Goal: Task Accomplishment & Management: Use online tool/utility

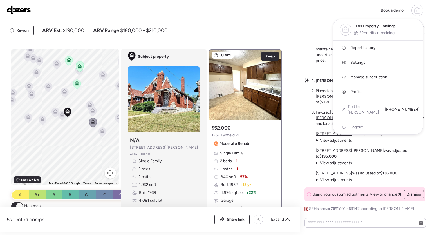
click at [376, 30] on span "22 credits remaining" at bounding box center [377, 33] width 35 height 6
click at [274, 23] on div at bounding box center [215, 101] width 430 height 235
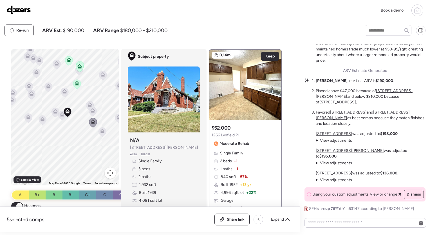
click at [416, 12] on icon at bounding box center [417, 10] width 7 height 7
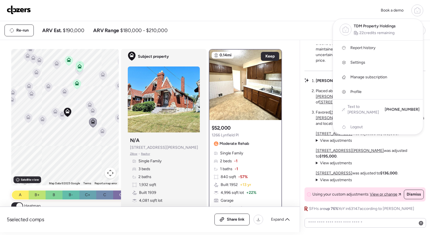
click at [17, 11] on img at bounding box center [19, 9] width 24 height 9
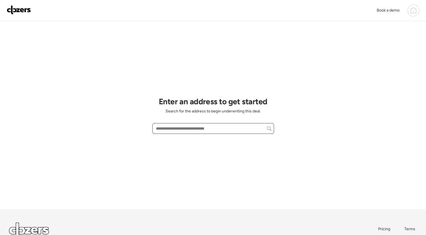
click at [181, 128] on input "text" at bounding box center [213, 128] width 117 height 8
paste input "**********"
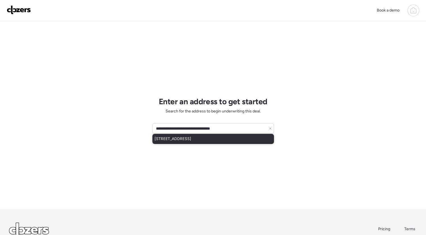
click at [191, 137] on span "[STREET_ADDRESS]" at bounding box center [173, 139] width 37 height 6
type input "**********"
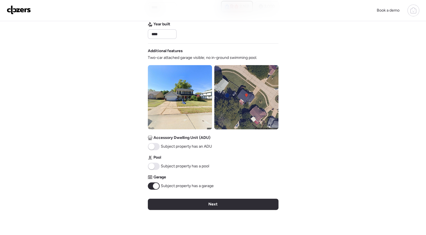
scroll to position [166, 0]
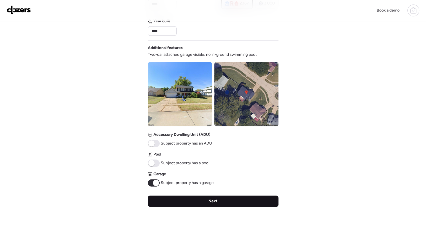
click at [216, 203] on span "Next" at bounding box center [212, 201] width 9 height 6
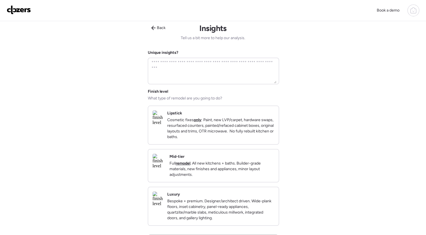
scroll to position [0, 0]
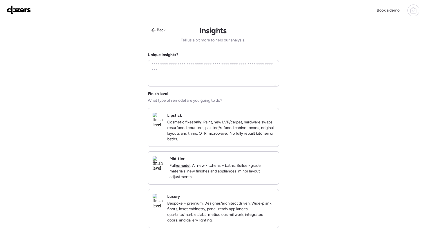
click at [242, 176] on p "Full remodel . All new kitchens + baths. Builder-grade materials, new finishes …" at bounding box center [221, 171] width 105 height 17
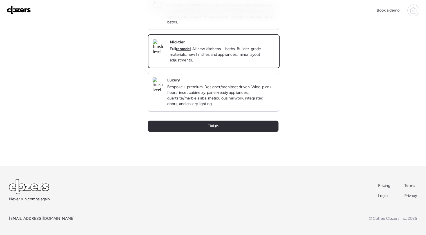
scroll to position [123, 0]
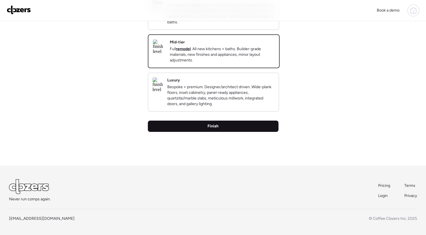
click at [230, 130] on div "Finish" at bounding box center [213, 125] width 131 height 11
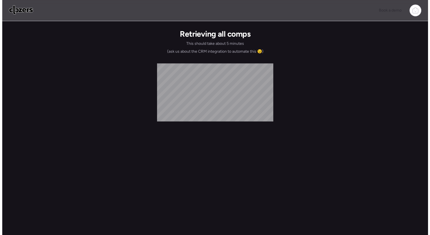
scroll to position [0, 0]
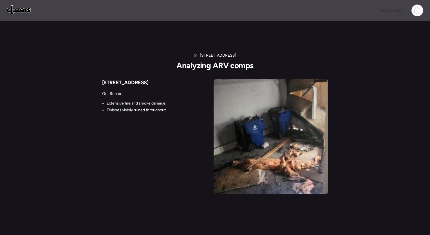
click at [262, 114] on img at bounding box center [271, 136] width 115 height 115
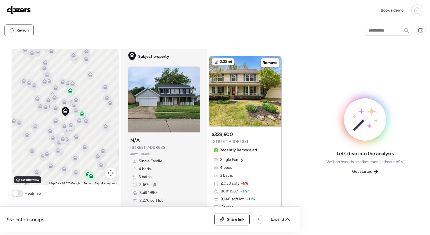
scroll to position [8, 0]
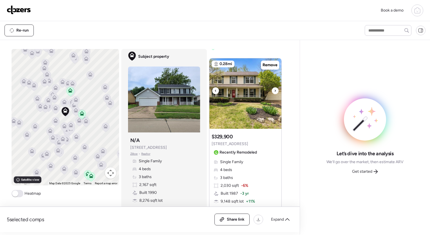
click at [274, 90] on icon at bounding box center [275, 90] width 2 height 7
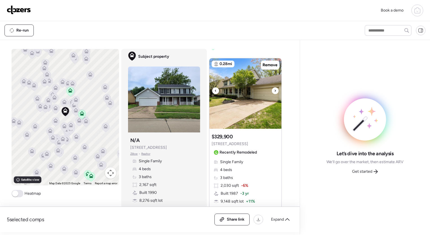
click at [274, 90] on icon at bounding box center [275, 90] width 2 height 7
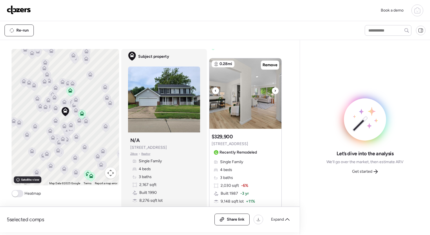
click at [274, 90] on icon at bounding box center [275, 90] width 2 height 7
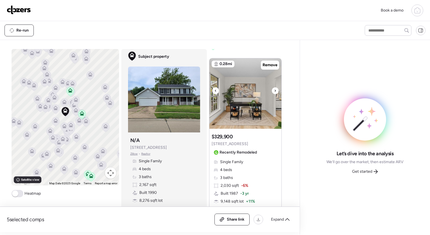
click at [274, 90] on icon at bounding box center [275, 90] width 2 height 7
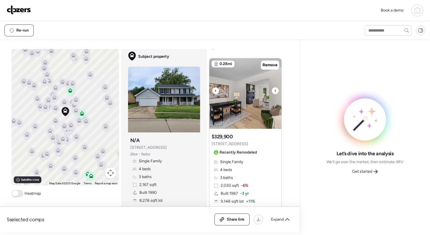
click at [274, 90] on icon at bounding box center [275, 90] width 2 height 7
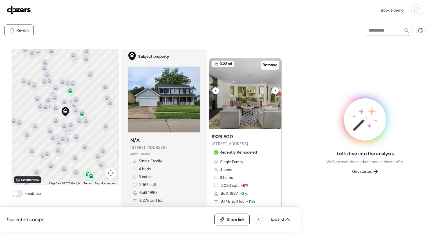
click at [274, 90] on icon at bounding box center [275, 90] width 2 height 7
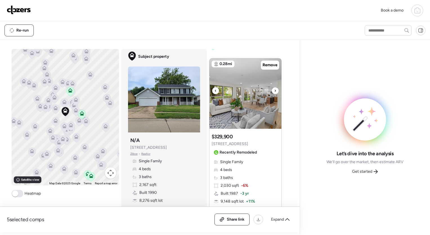
click at [274, 90] on icon at bounding box center [275, 90] width 2 height 7
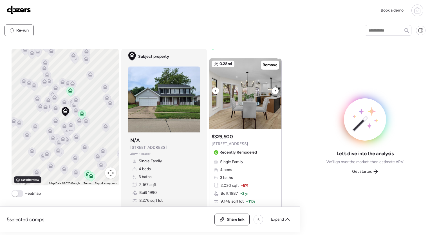
click at [274, 90] on icon at bounding box center [275, 90] width 2 height 7
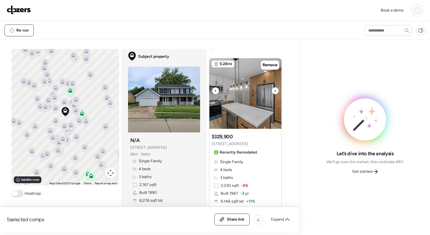
click at [274, 90] on icon at bounding box center [275, 90] width 2 height 7
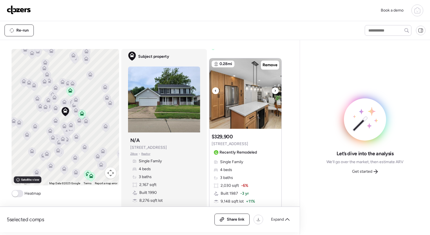
click at [274, 90] on icon at bounding box center [275, 90] width 2 height 7
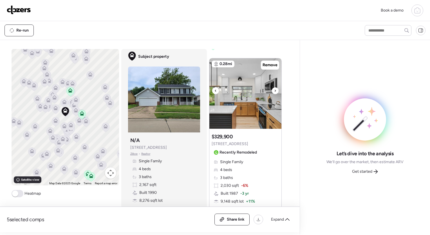
click at [274, 90] on icon at bounding box center [275, 90] width 2 height 7
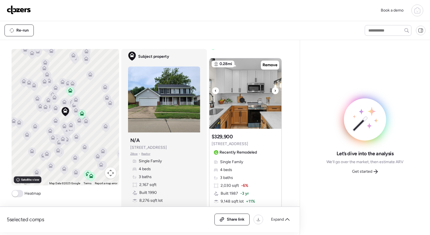
click at [274, 90] on icon at bounding box center [275, 90] width 2 height 7
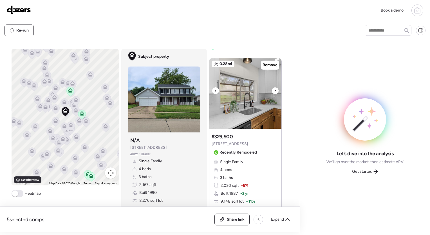
click at [274, 90] on icon at bounding box center [275, 90] width 2 height 7
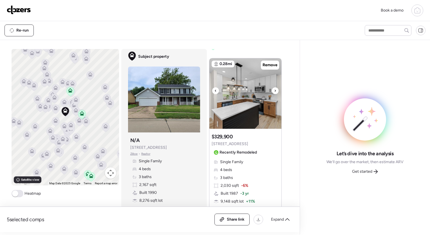
click at [274, 90] on icon at bounding box center [275, 90] width 2 height 7
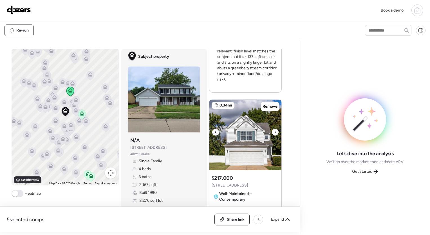
scroll to position [234, 0]
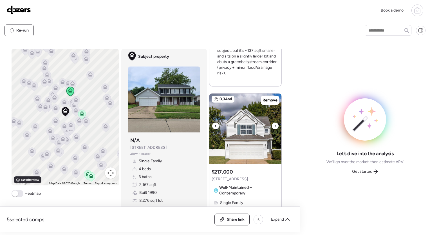
click at [274, 126] on div at bounding box center [275, 125] width 7 height 7
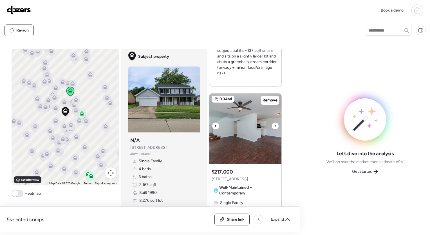
click at [274, 126] on div at bounding box center [275, 125] width 7 height 7
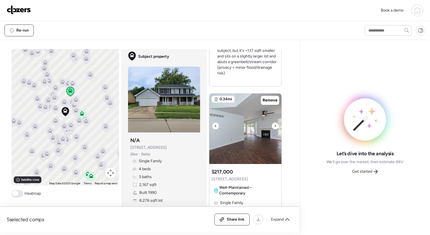
click at [274, 126] on div at bounding box center [275, 125] width 7 height 7
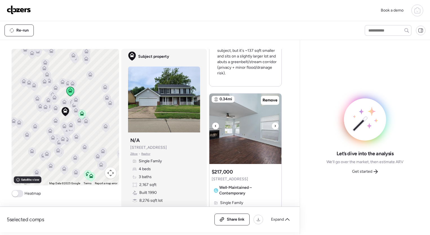
click at [274, 126] on div at bounding box center [275, 125] width 7 height 7
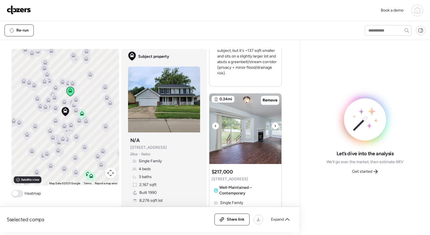
click at [274, 126] on div at bounding box center [275, 125] width 7 height 7
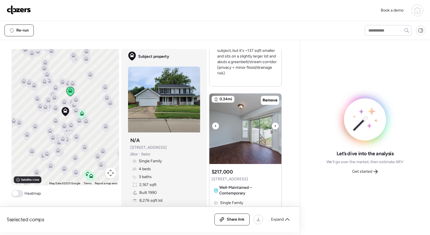
click at [274, 126] on div at bounding box center [275, 125] width 7 height 7
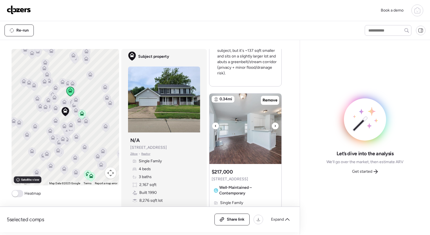
click at [274, 126] on div at bounding box center [275, 125] width 7 height 7
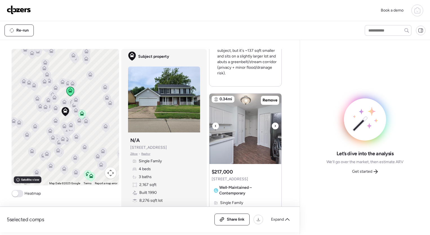
click at [274, 126] on div at bounding box center [275, 125] width 7 height 7
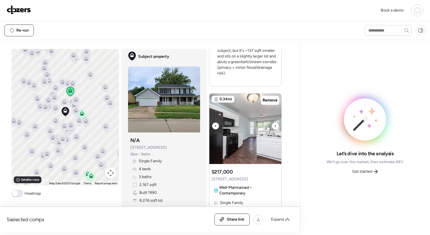
click at [274, 126] on div at bounding box center [275, 125] width 7 height 7
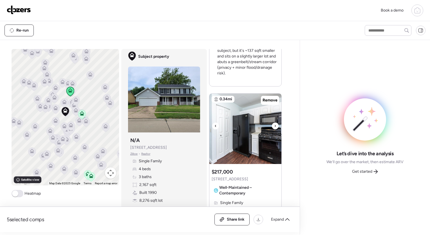
click at [274, 126] on div at bounding box center [275, 125] width 7 height 7
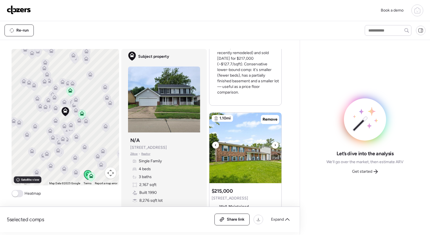
scroll to position [489, 0]
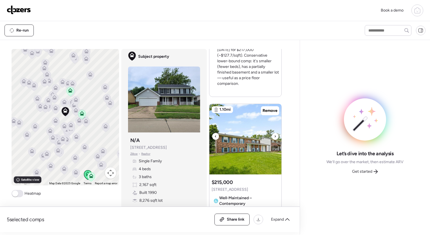
click at [274, 135] on icon at bounding box center [275, 136] width 2 height 7
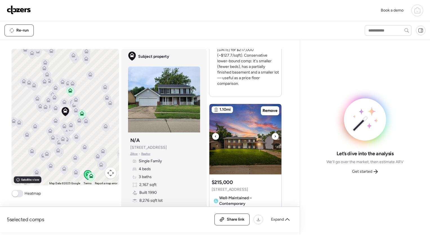
click at [274, 135] on icon at bounding box center [275, 136] width 2 height 7
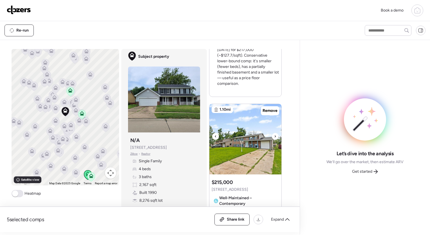
click at [274, 135] on icon at bounding box center [275, 136] width 2 height 7
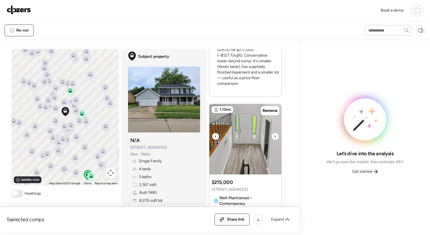
click at [274, 135] on icon at bounding box center [275, 136] width 2 height 7
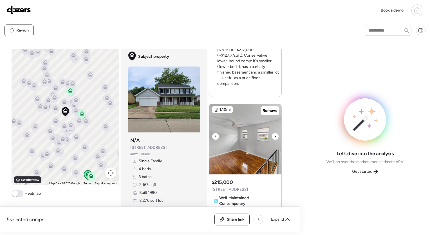
click at [274, 135] on icon at bounding box center [275, 136] width 2 height 7
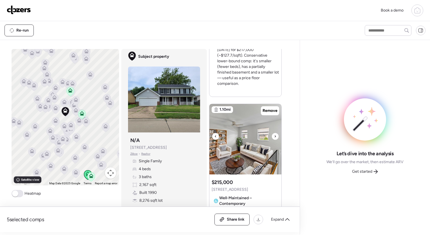
click at [274, 135] on icon at bounding box center [275, 136] width 2 height 7
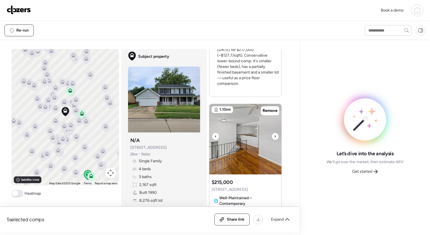
click at [274, 135] on icon at bounding box center [275, 136] width 2 height 7
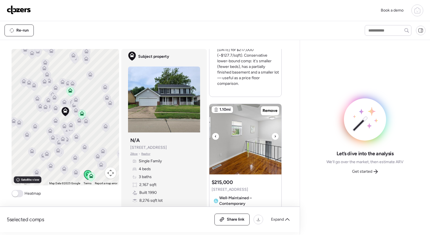
click at [274, 135] on icon at bounding box center [275, 136] width 2 height 7
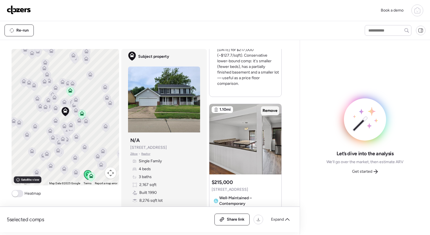
click at [272, 111] on span "Remove" at bounding box center [270, 111] width 15 height 6
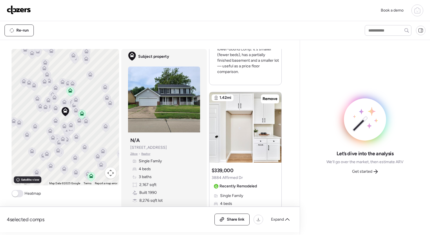
scroll to position [503, 0]
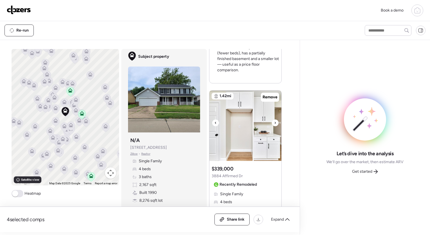
click at [274, 120] on icon at bounding box center [275, 122] width 2 height 7
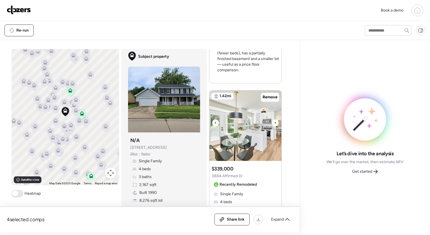
click at [274, 120] on icon at bounding box center [275, 122] width 2 height 7
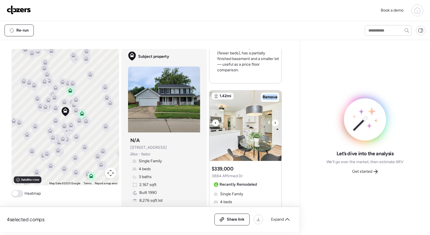
click at [274, 120] on icon at bounding box center [275, 122] width 2 height 7
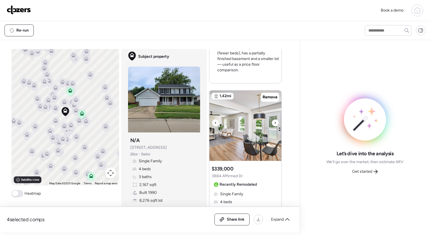
click at [274, 120] on icon at bounding box center [275, 122] width 2 height 7
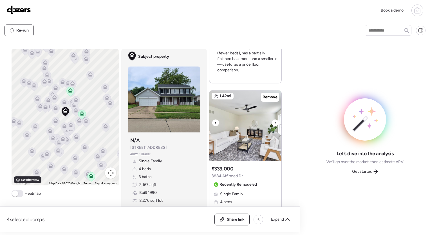
click at [274, 120] on icon at bounding box center [275, 122] width 2 height 7
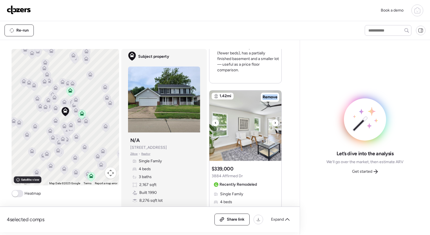
click at [274, 120] on icon at bounding box center [275, 122] width 2 height 7
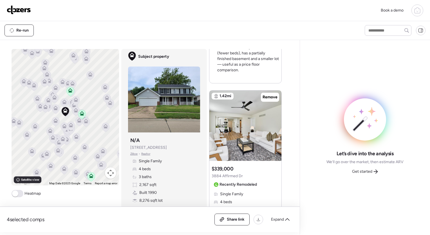
click at [274, 120] on icon at bounding box center [275, 122] width 2 height 7
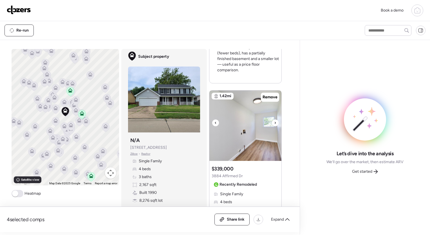
click at [274, 120] on icon at bounding box center [275, 122] width 2 height 7
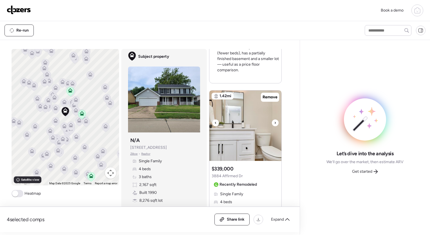
click at [274, 120] on icon at bounding box center [275, 122] width 2 height 7
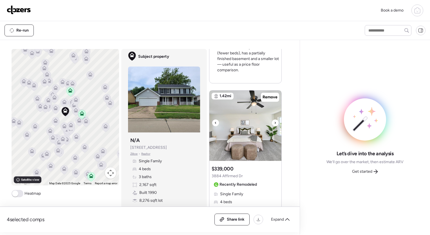
click at [274, 120] on icon at bounding box center [275, 122] width 2 height 7
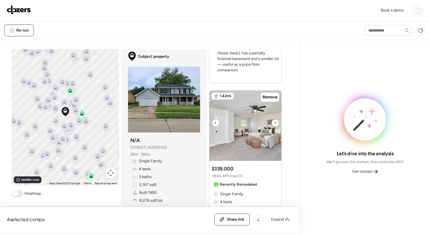
click at [274, 120] on icon at bounding box center [275, 122] width 2 height 7
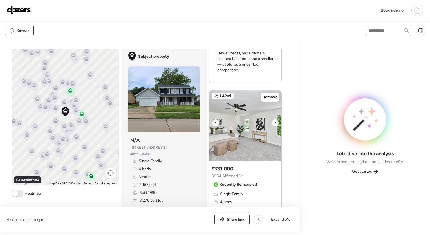
click at [274, 120] on icon at bounding box center [275, 122] width 2 height 7
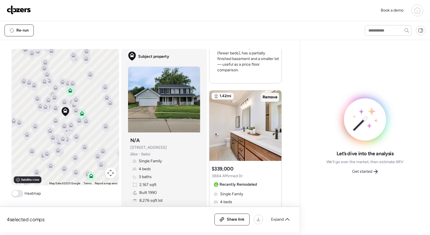
click at [272, 96] on span "Remove" at bounding box center [270, 97] width 15 height 6
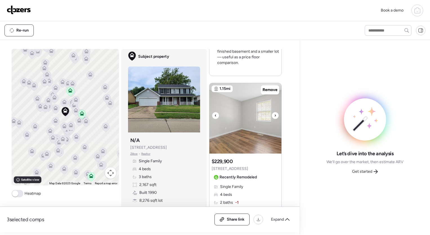
scroll to position [511, 0]
click at [274, 111] on icon at bounding box center [275, 114] width 2 height 7
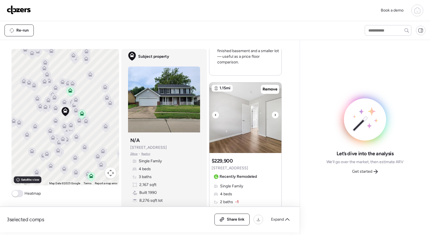
click at [274, 111] on icon at bounding box center [275, 114] width 2 height 7
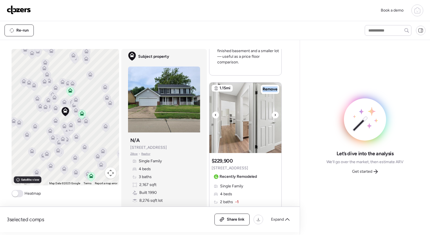
click at [274, 111] on icon at bounding box center [275, 114] width 2 height 7
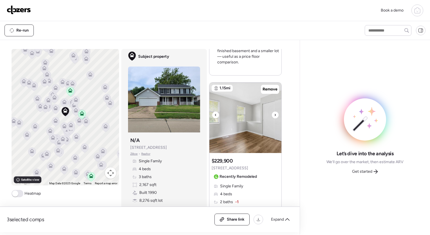
click at [272, 111] on div at bounding box center [275, 114] width 7 height 7
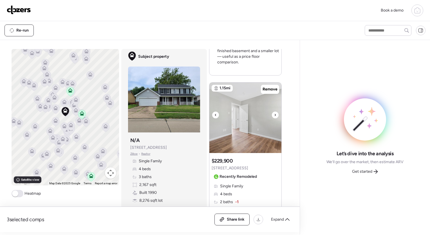
click at [274, 111] on icon at bounding box center [275, 114] width 2 height 7
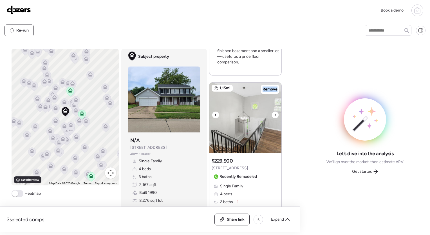
click at [274, 111] on icon at bounding box center [275, 114] width 2 height 7
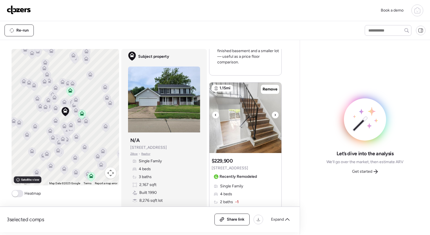
click at [272, 111] on div at bounding box center [275, 114] width 7 height 7
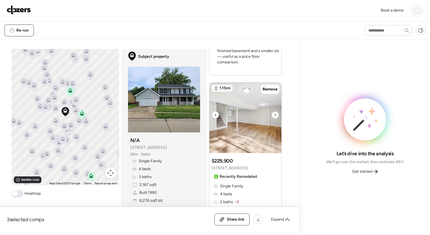
click at [274, 111] on icon at bounding box center [275, 114] width 2 height 7
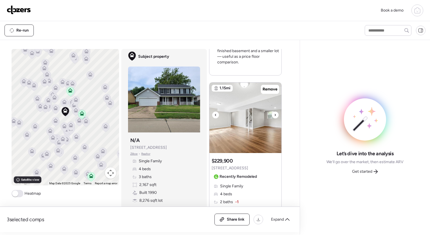
click at [274, 111] on icon at bounding box center [275, 114] width 2 height 7
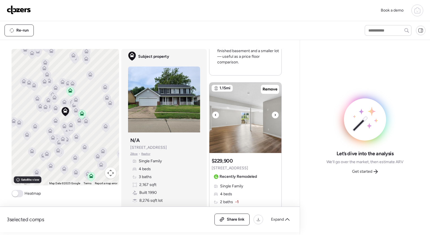
click at [274, 111] on icon at bounding box center [275, 114] width 2 height 7
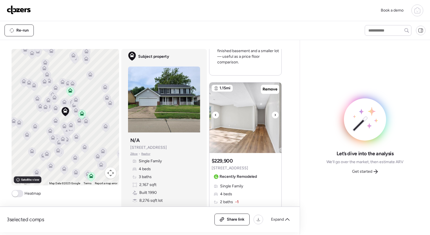
click at [274, 111] on icon at bounding box center [275, 114] width 2 height 7
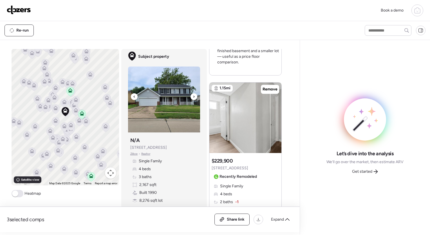
click at [193, 97] on icon at bounding box center [194, 96] width 2 height 7
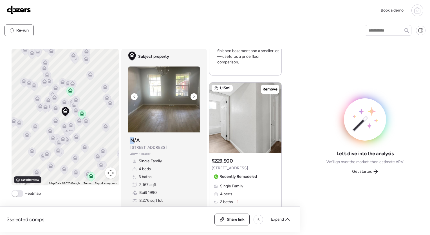
click at [193, 97] on icon at bounding box center [194, 96] width 2 height 7
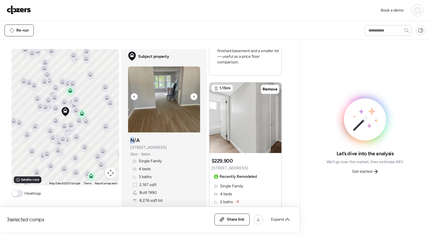
click at [193, 97] on icon at bounding box center [194, 96] width 2 height 7
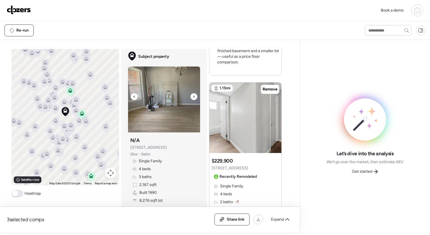
click at [193, 97] on icon at bounding box center [194, 96] width 2 height 7
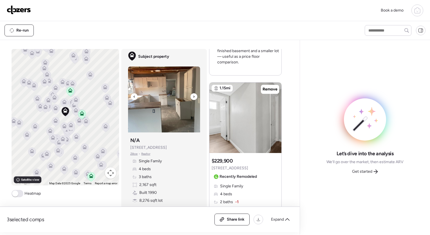
click at [193, 97] on icon at bounding box center [194, 96] width 2 height 7
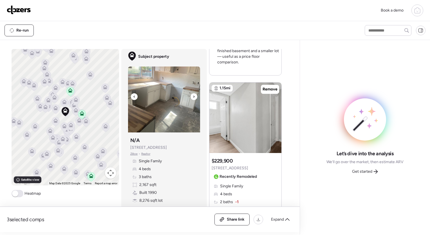
click at [193, 97] on icon at bounding box center [194, 96] width 2 height 7
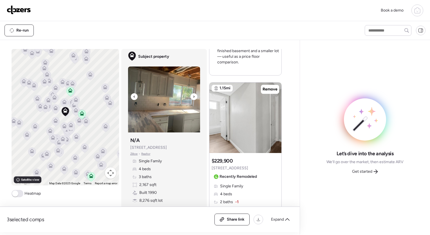
click at [193, 97] on icon at bounding box center [194, 96] width 2 height 7
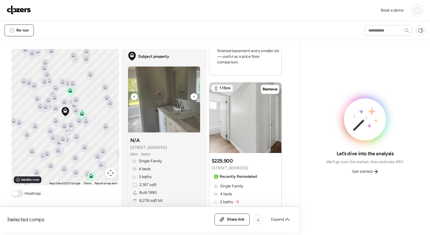
click at [193, 97] on icon at bounding box center [194, 96] width 2 height 7
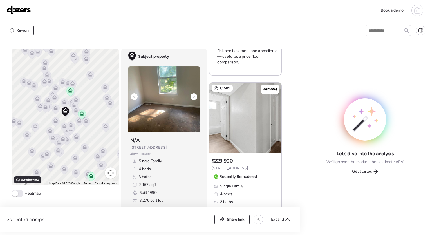
click at [193, 97] on icon at bounding box center [194, 96] width 2 height 7
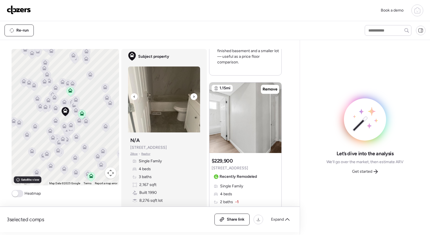
click at [193, 97] on icon at bounding box center [194, 96] width 2 height 7
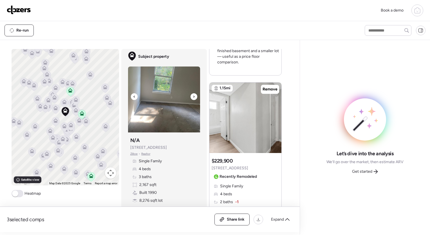
click at [193, 97] on icon at bounding box center [194, 96] width 2 height 7
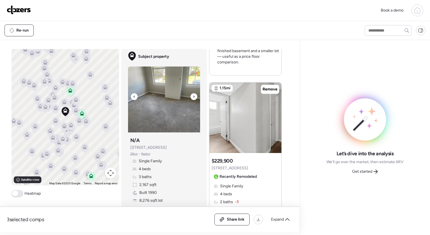
click at [193, 97] on icon at bounding box center [194, 96] width 2 height 7
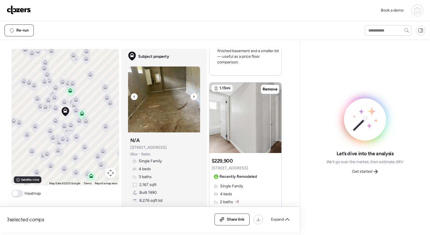
click at [193, 97] on icon at bounding box center [194, 96] width 2 height 7
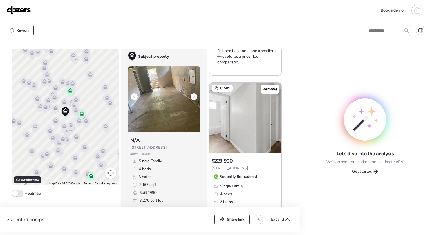
click at [193, 97] on icon at bounding box center [194, 96] width 2 height 7
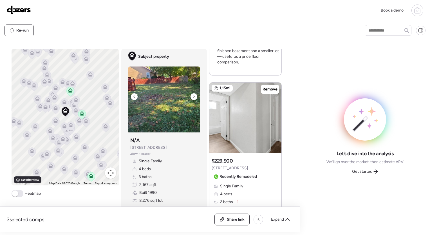
click at [193, 97] on icon at bounding box center [194, 96] width 2 height 7
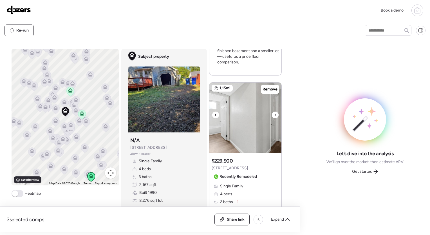
click at [274, 112] on icon at bounding box center [275, 114] width 2 height 7
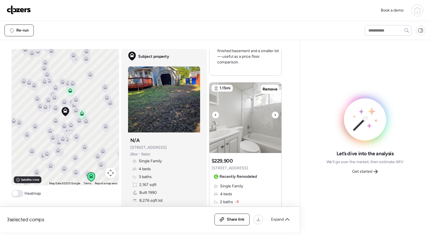
click at [274, 112] on icon at bounding box center [275, 114] width 2 height 7
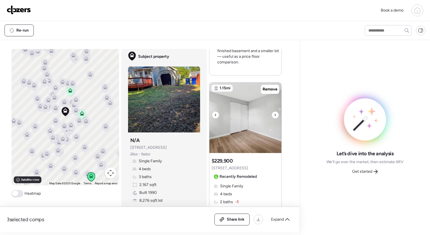
click at [274, 112] on icon at bounding box center [275, 114] width 2 height 7
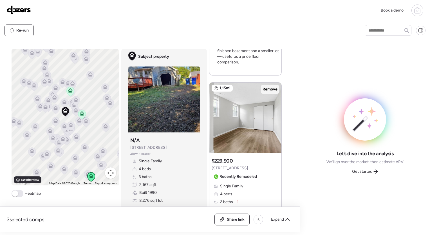
click at [271, 88] on span "Remove" at bounding box center [270, 89] width 15 height 6
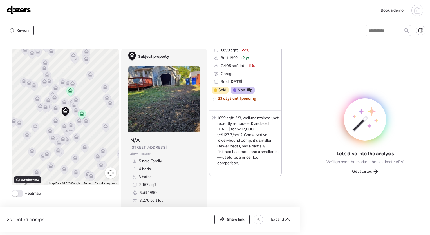
click at [62, 102] on icon at bounding box center [64, 102] width 5 height 5
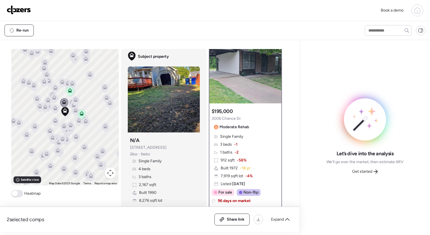
scroll to position [0, 0]
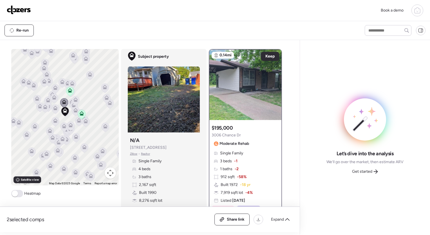
click at [73, 111] on icon at bounding box center [75, 111] width 4 height 2
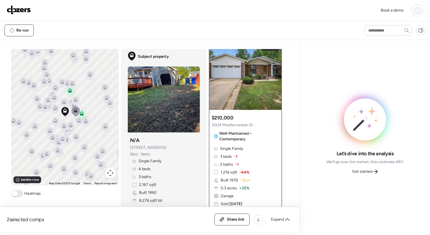
scroll to position [11, 0]
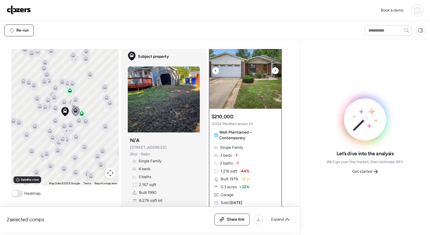
click at [274, 71] on icon at bounding box center [275, 70] width 2 height 7
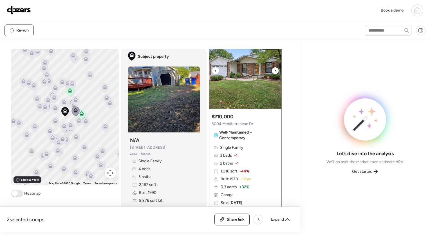
click at [274, 71] on icon at bounding box center [275, 70] width 2 height 7
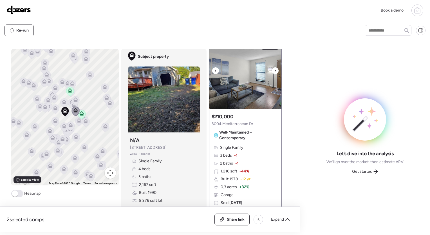
click at [274, 71] on icon at bounding box center [275, 70] width 2 height 7
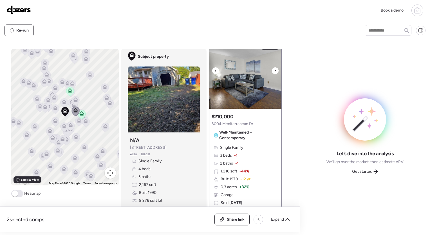
click at [274, 71] on icon at bounding box center [275, 70] width 2 height 7
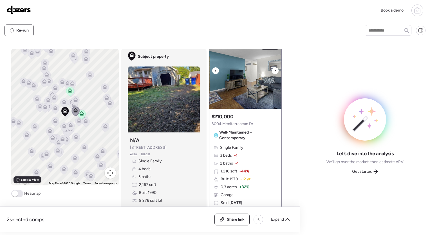
click at [274, 71] on icon at bounding box center [275, 70] width 2 height 7
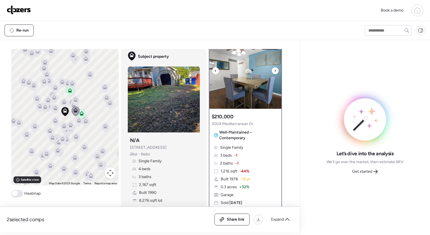
click at [274, 71] on icon at bounding box center [275, 70] width 2 height 7
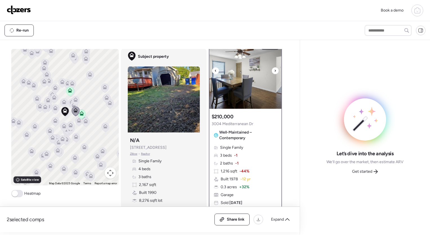
click at [274, 71] on icon at bounding box center [275, 70] width 2 height 7
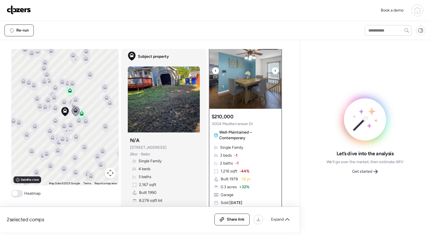
click at [274, 71] on icon at bounding box center [275, 70] width 2 height 7
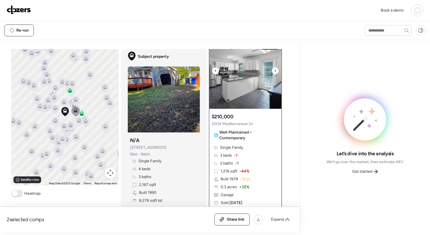
click at [274, 71] on icon at bounding box center [275, 70] width 2 height 7
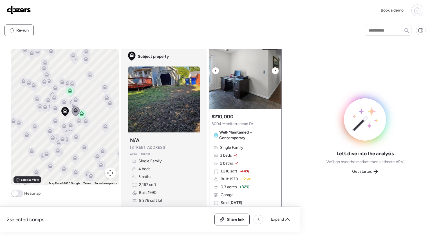
click at [274, 71] on icon at bounding box center [275, 70] width 2 height 7
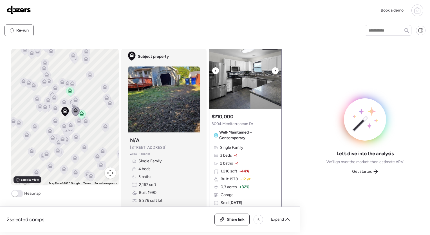
click at [274, 71] on icon at bounding box center [275, 70] width 2 height 7
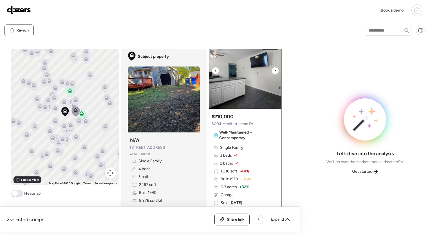
click at [274, 71] on icon at bounding box center [275, 70] width 2 height 7
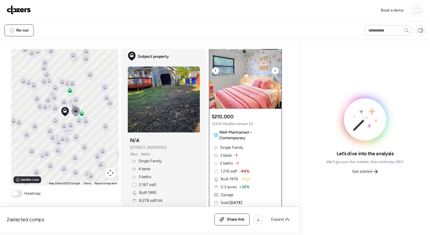
click at [274, 71] on icon at bounding box center [275, 70] width 2 height 7
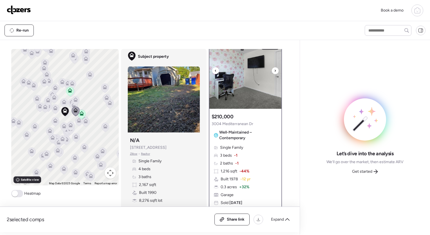
click at [274, 71] on icon at bounding box center [275, 70] width 2 height 7
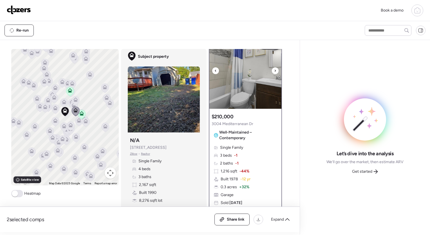
click at [274, 71] on icon at bounding box center [275, 70] width 2 height 7
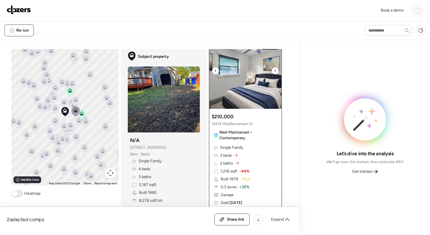
click at [274, 71] on icon at bounding box center [275, 70] width 2 height 7
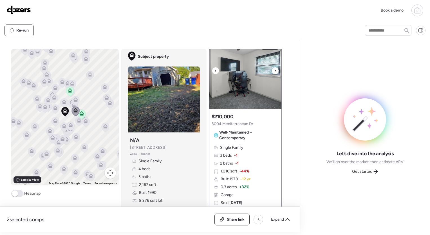
click at [274, 71] on icon at bounding box center [275, 70] width 2 height 7
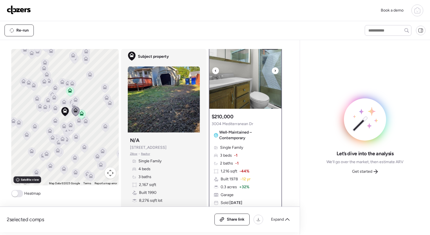
click at [274, 71] on icon at bounding box center [275, 70] width 2 height 7
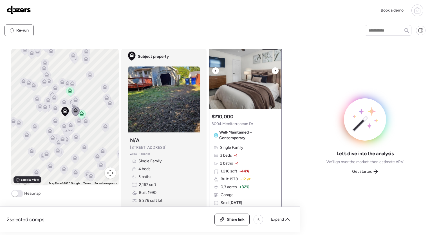
click at [274, 71] on icon at bounding box center [275, 70] width 2 height 7
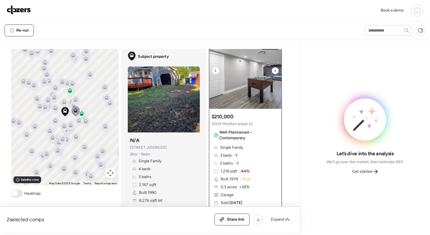
click at [274, 71] on icon at bounding box center [275, 70] width 2 height 7
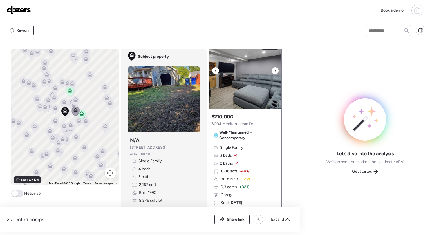
scroll to position [0, 0]
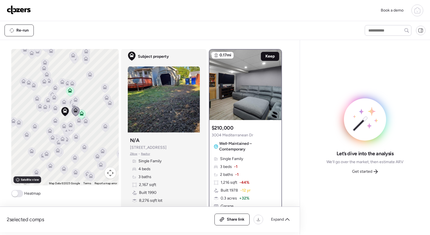
click at [271, 55] on span "Keep" at bounding box center [269, 56] width 9 height 6
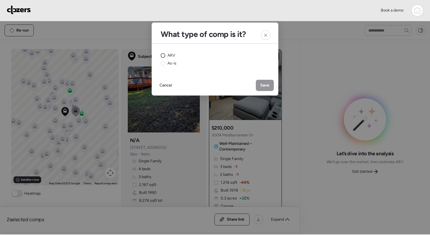
click at [165, 56] on circle at bounding box center [163, 55] width 4 height 4
click at [267, 83] on span "Save" at bounding box center [264, 85] width 9 height 6
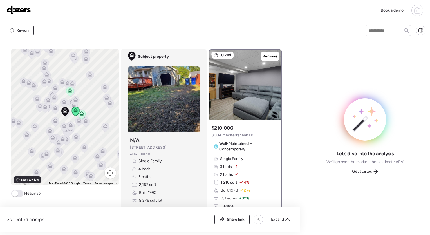
click at [54, 108] on icon at bounding box center [55, 109] width 4 height 2
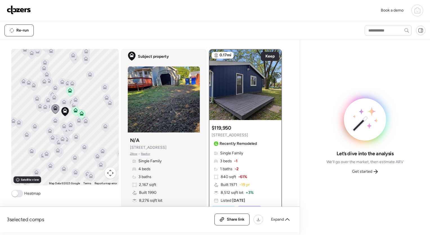
click at [53, 120] on icon at bounding box center [55, 120] width 5 height 5
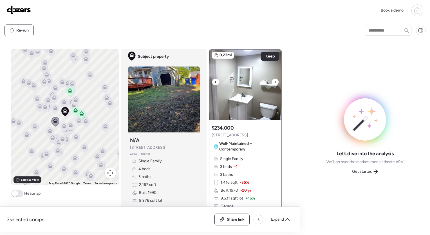
click at [274, 83] on icon at bounding box center [275, 82] width 2 height 7
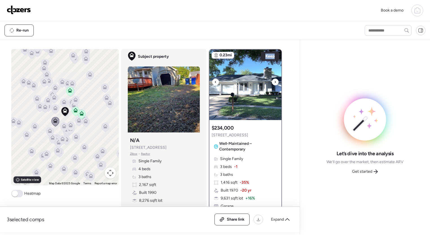
click at [274, 83] on icon at bounding box center [275, 82] width 2 height 7
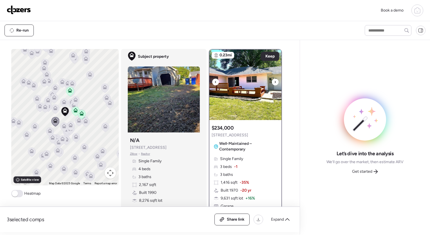
click at [274, 83] on icon at bounding box center [275, 82] width 2 height 7
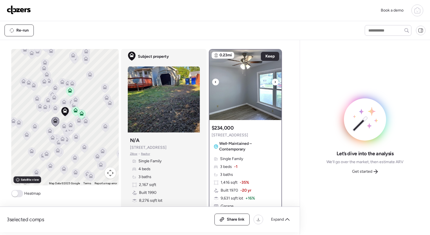
click at [274, 83] on icon at bounding box center [275, 82] width 2 height 7
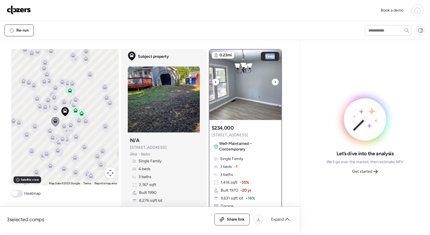
click at [274, 83] on icon at bounding box center [275, 82] width 2 height 7
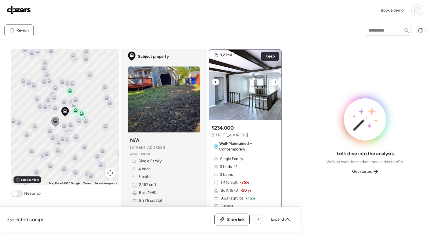
click at [274, 83] on icon at bounding box center [275, 82] width 2 height 7
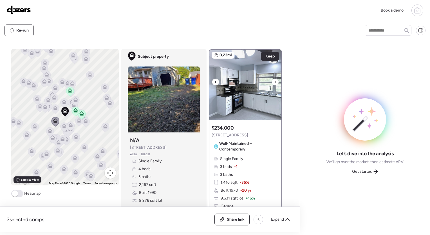
click at [274, 83] on icon at bounding box center [275, 82] width 2 height 7
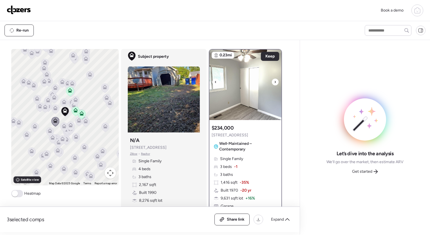
click at [274, 83] on icon at bounding box center [275, 82] width 2 height 7
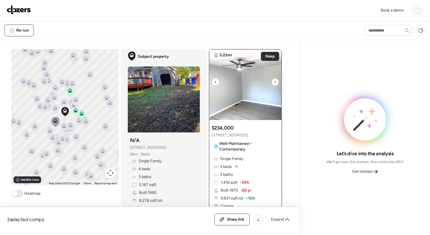
click at [274, 83] on icon at bounding box center [275, 82] width 2 height 7
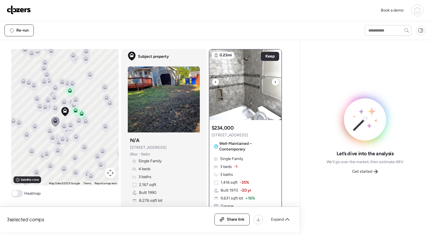
click at [274, 83] on icon at bounding box center [275, 82] width 2 height 7
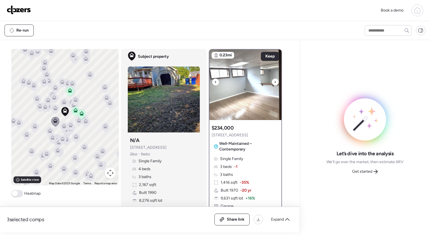
click at [274, 83] on icon at bounding box center [275, 82] width 2 height 7
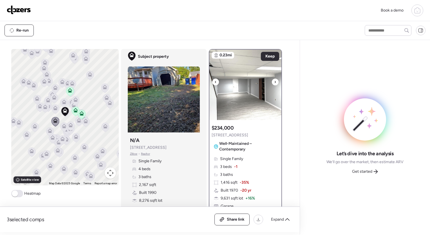
click at [274, 83] on icon at bounding box center [275, 82] width 2 height 7
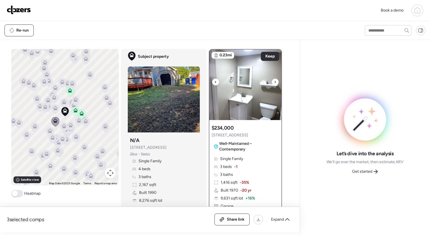
click at [274, 83] on icon at bounding box center [275, 82] width 2 height 7
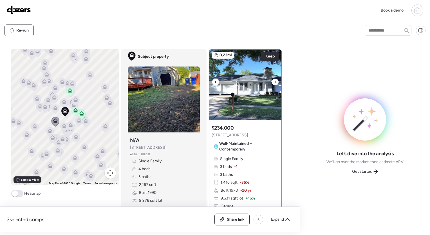
click at [274, 83] on icon at bounding box center [275, 82] width 2 height 7
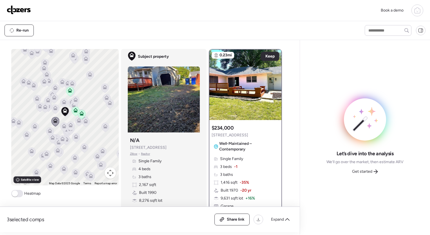
click at [53, 108] on icon at bounding box center [55, 108] width 5 height 5
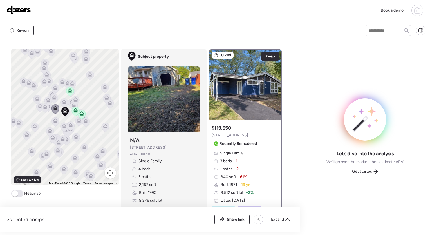
click at [62, 102] on icon at bounding box center [64, 103] width 4 height 2
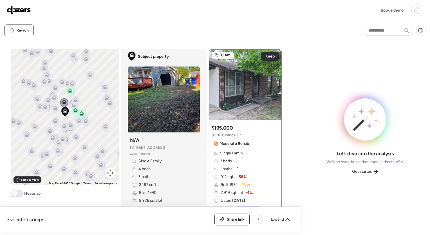
click at [72, 104] on icon at bounding box center [76, 101] width 8 height 10
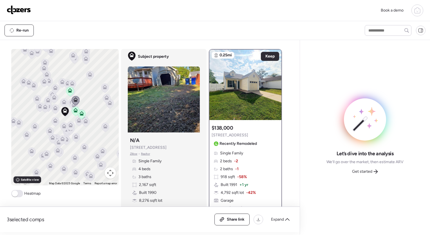
click at [68, 101] on icon at bounding box center [72, 103] width 8 height 9
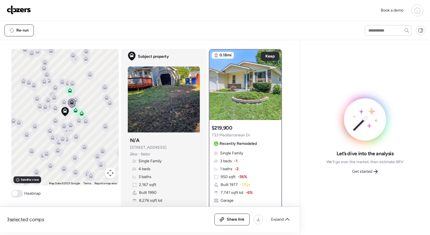
click at [72, 101] on icon at bounding box center [72, 103] width 8 height 9
click at [274, 82] on icon at bounding box center [275, 82] width 2 height 7
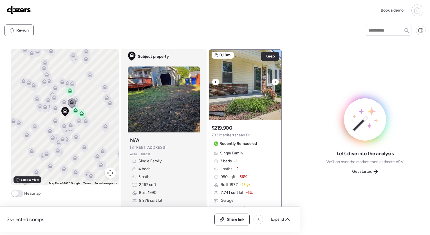
click at [274, 82] on icon at bounding box center [275, 82] width 2 height 7
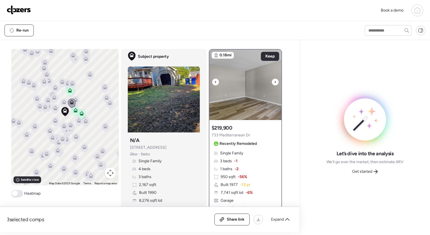
click at [274, 82] on icon at bounding box center [275, 82] width 2 height 7
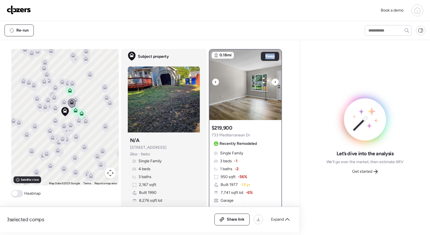
click at [274, 82] on icon at bounding box center [275, 82] width 2 height 7
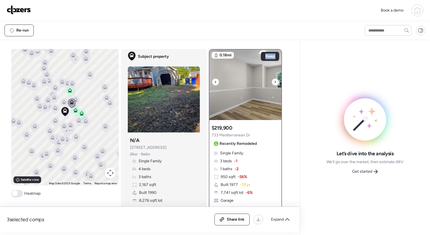
click at [274, 82] on icon at bounding box center [275, 82] width 2 height 7
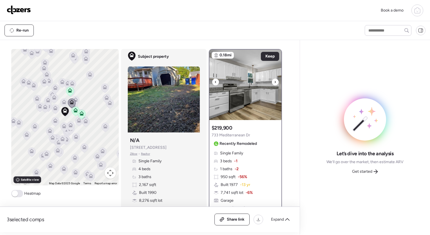
click at [274, 82] on icon at bounding box center [275, 82] width 2 height 7
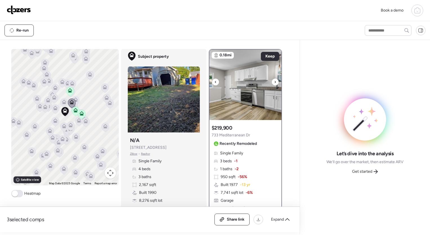
click at [274, 82] on icon at bounding box center [275, 82] width 2 height 7
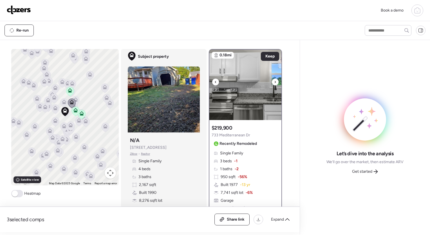
click at [274, 82] on icon at bounding box center [275, 82] width 2 height 7
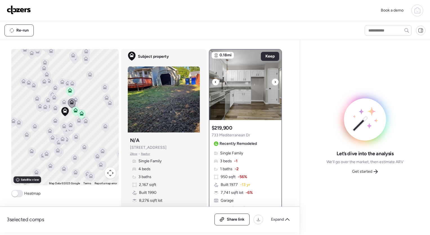
click at [274, 82] on icon at bounding box center [275, 82] width 2 height 7
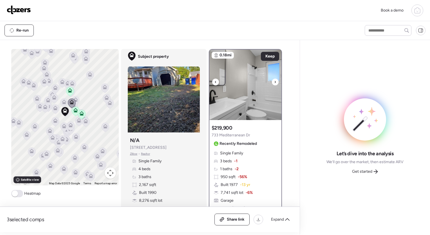
click at [274, 82] on icon at bounding box center [275, 82] width 2 height 7
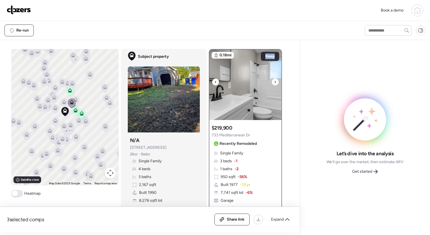
click at [274, 82] on icon at bounding box center [275, 82] width 2 height 7
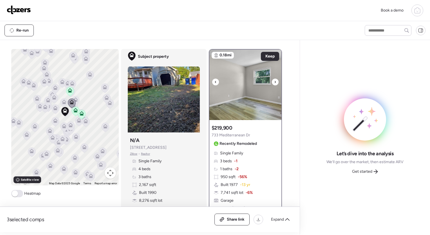
click at [274, 82] on icon at bounding box center [275, 82] width 2 height 7
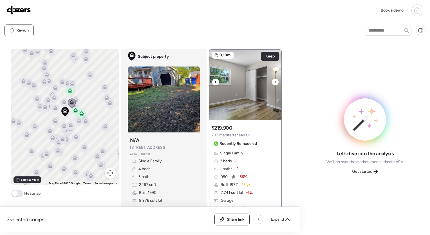
click at [274, 82] on icon at bounding box center [275, 82] width 2 height 7
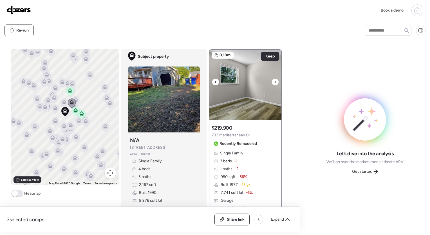
click at [274, 82] on icon at bounding box center [275, 82] width 2 height 7
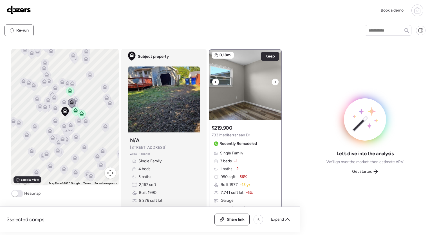
click at [274, 82] on icon at bounding box center [275, 82] width 2 height 7
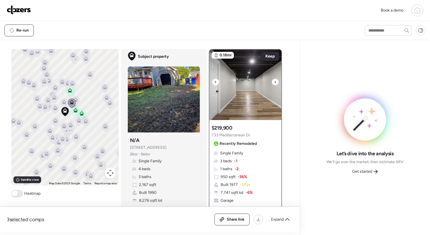
click at [274, 82] on icon at bounding box center [275, 82] width 2 height 7
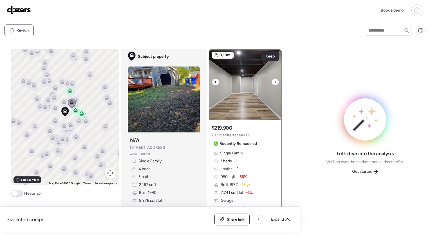
click at [274, 82] on icon at bounding box center [275, 82] width 2 height 7
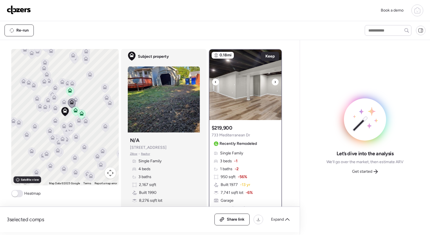
click at [274, 82] on icon at bounding box center [275, 82] width 2 height 7
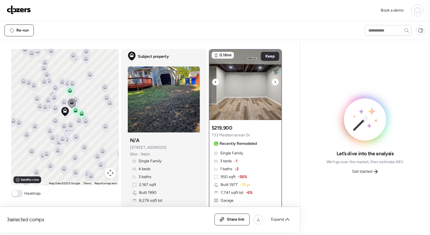
click at [274, 82] on icon at bounding box center [275, 82] width 2 height 7
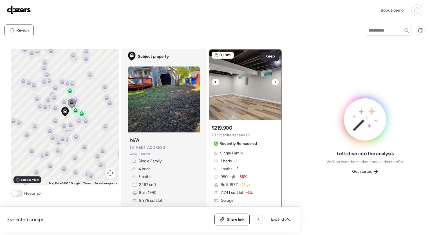
click at [274, 82] on icon at bounding box center [275, 82] width 2 height 7
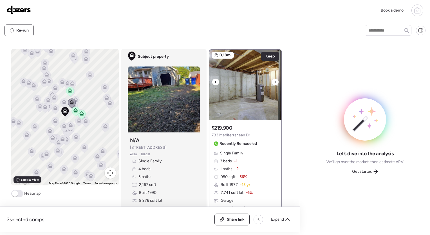
click at [274, 82] on icon at bounding box center [275, 82] width 2 height 7
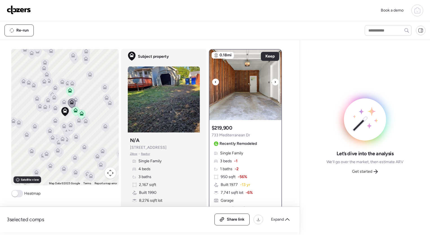
click at [274, 82] on icon at bounding box center [275, 82] width 2 height 7
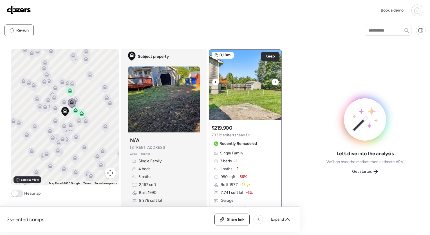
click at [274, 82] on icon at bounding box center [275, 82] width 2 height 7
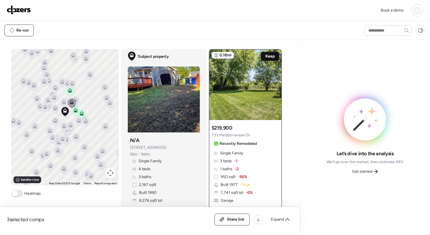
click at [270, 57] on span "Keep" at bounding box center [269, 56] width 9 height 6
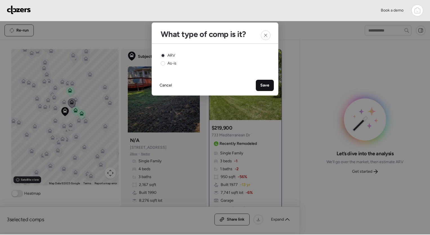
click at [266, 81] on div "Save" at bounding box center [265, 85] width 18 height 11
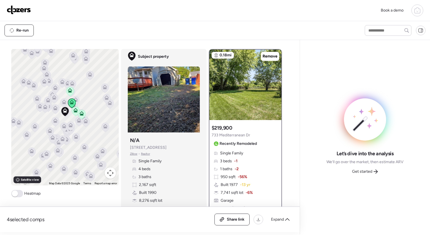
click at [54, 110] on icon at bounding box center [56, 108] width 8 height 9
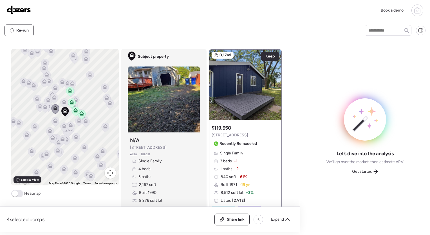
click at [53, 100] on icon at bounding box center [54, 98] width 8 height 9
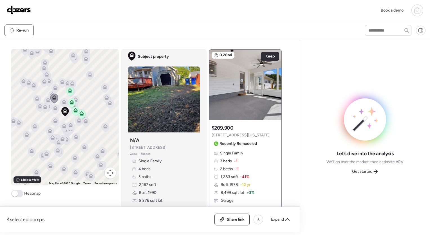
click at [53, 109] on icon at bounding box center [55, 109] width 4 height 2
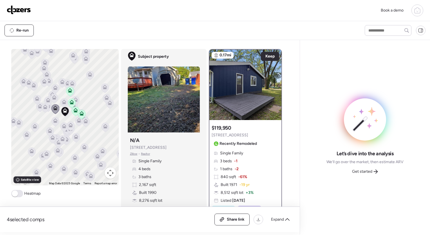
click at [43, 108] on icon at bounding box center [45, 108] width 4 height 2
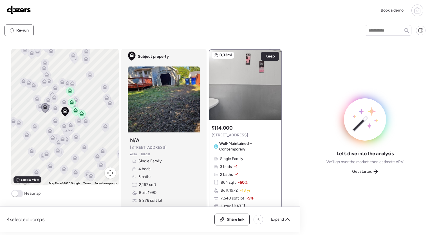
click at [49, 107] on icon at bounding box center [48, 106] width 8 height 9
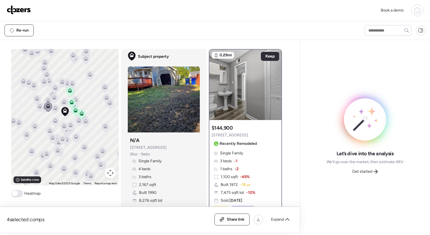
click at [53, 112] on icon at bounding box center [56, 108] width 8 height 9
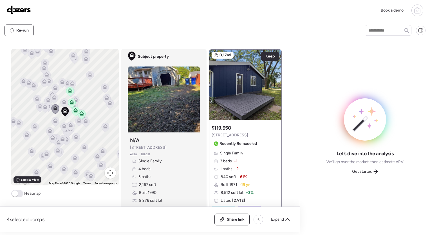
click at [54, 122] on icon at bounding box center [55, 120] width 5 height 5
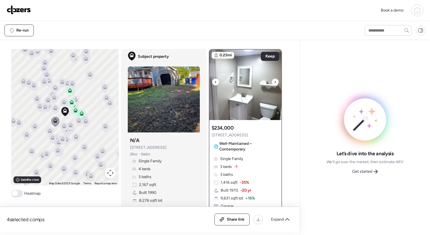
click at [274, 82] on div at bounding box center [275, 82] width 7 height 7
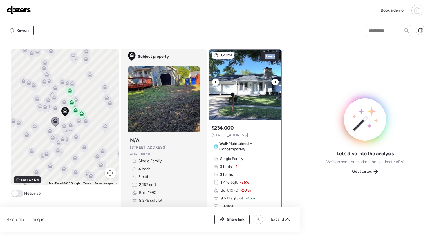
click at [274, 82] on div at bounding box center [275, 82] width 7 height 7
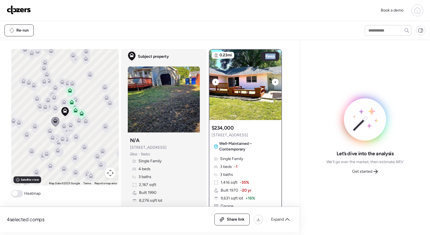
click at [274, 82] on div at bounding box center [275, 82] width 7 height 7
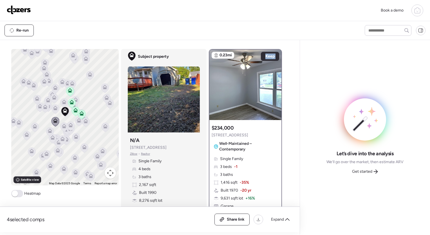
click at [54, 111] on icon at bounding box center [56, 108] width 8 height 9
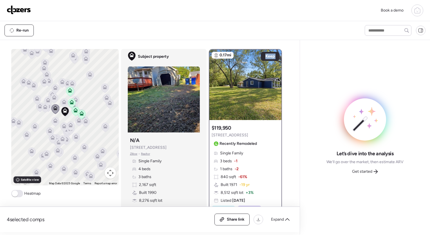
click at [33, 123] on icon at bounding box center [35, 127] width 8 height 9
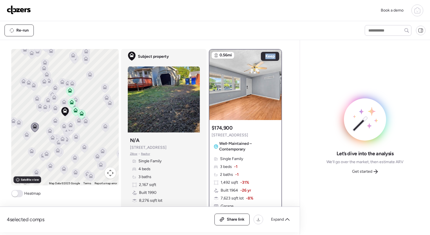
click at [63, 125] on icon at bounding box center [64, 126] width 5 height 5
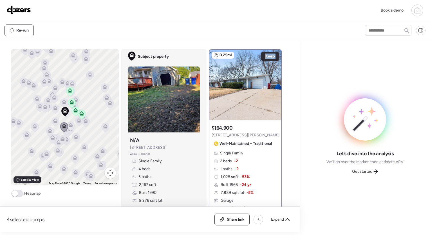
click at [71, 127] on icon at bounding box center [71, 126] width 8 height 9
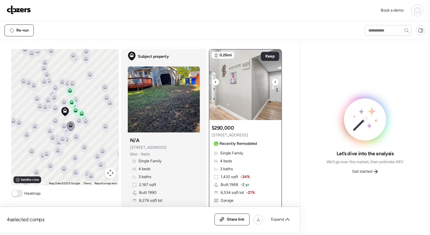
click at [275, 84] on div at bounding box center [275, 82] width 7 height 7
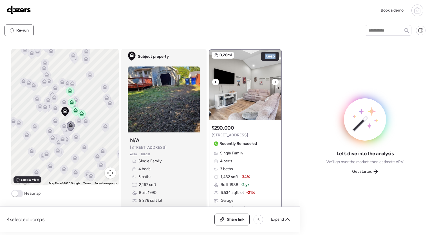
click at [275, 84] on div at bounding box center [275, 82] width 7 height 7
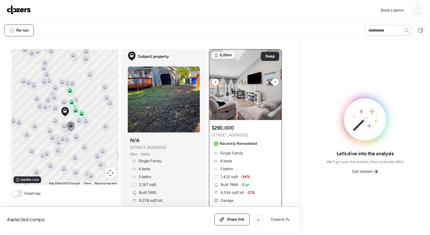
click at [275, 84] on div at bounding box center [275, 82] width 7 height 7
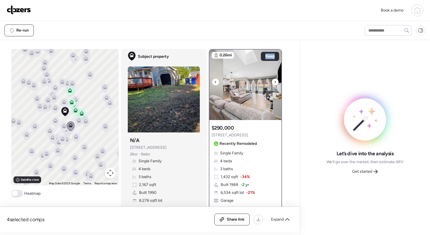
click at [275, 84] on div at bounding box center [275, 82] width 7 height 7
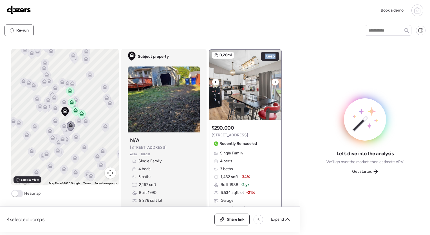
click at [275, 84] on div at bounding box center [275, 82] width 7 height 7
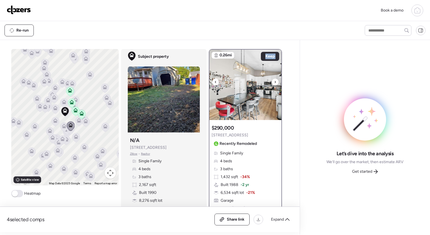
click at [275, 84] on div at bounding box center [275, 82] width 7 height 7
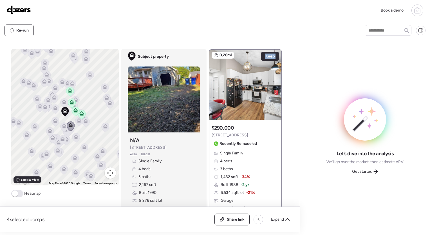
click at [275, 84] on div at bounding box center [275, 82] width 7 height 7
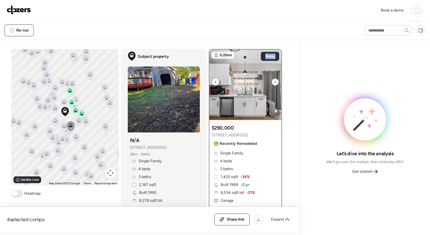
click at [275, 84] on div at bounding box center [275, 82] width 7 height 7
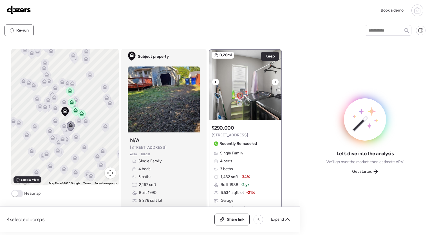
click at [275, 84] on div at bounding box center [275, 82] width 7 height 7
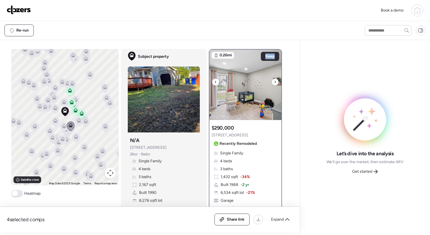
click at [275, 84] on div at bounding box center [275, 82] width 7 height 7
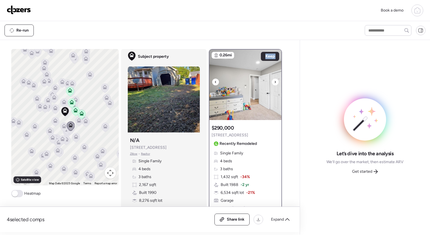
click at [275, 84] on div at bounding box center [275, 82] width 7 height 7
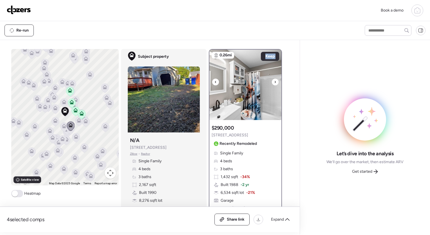
click at [275, 84] on div at bounding box center [275, 82] width 7 height 7
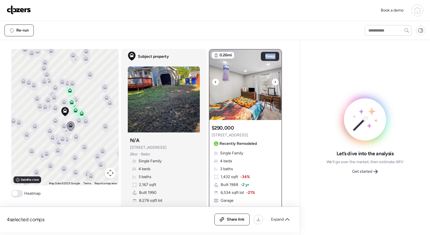
click at [275, 84] on div at bounding box center [275, 82] width 7 height 7
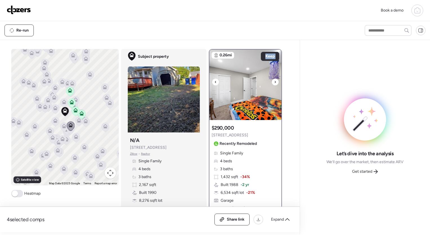
click at [275, 84] on div at bounding box center [275, 82] width 7 height 7
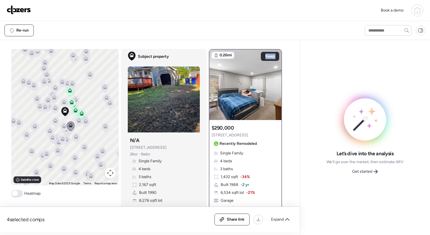
click at [275, 84] on div at bounding box center [275, 82] width 7 height 7
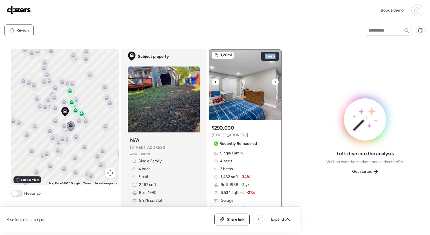
click at [275, 84] on div at bounding box center [275, 82] width 7 height 7
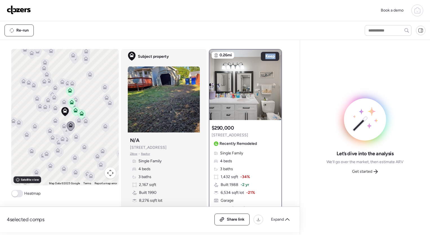
click at [275, 84] on div at bounding box center [275, 82] width 7 height 7
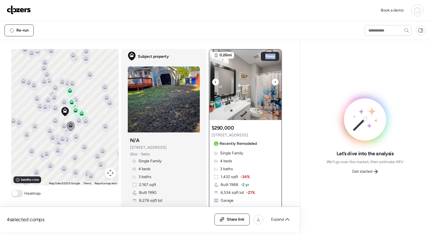
click at [275, 84] on div at bounding box center [275, 82] width 7 height 7
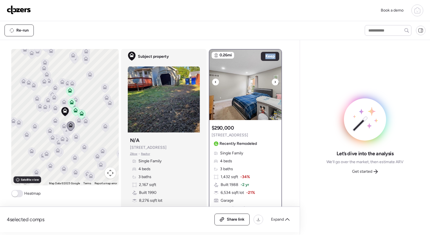
click at [275, 84] on div at bounding box center [275, 82] width 7 height 7
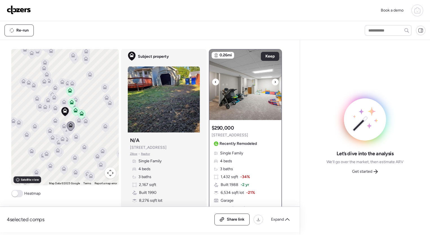
click at [275, 84] on div at bounding box center [275, 82] width 7 height 7
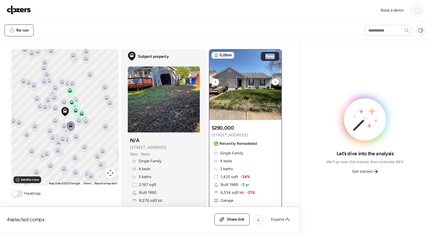
click at [275, 84] on div at bounding box center [275, 82] width 7 height 7
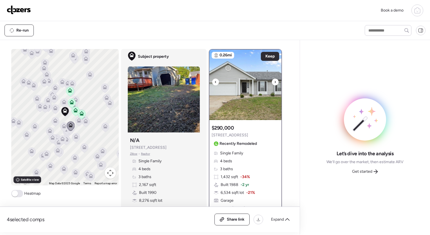
click at [215, 82] on icon at bounding box center [216, 82] width 2 height 7
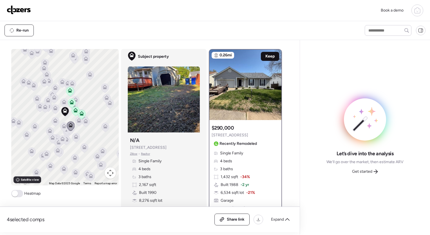
click at [269, 55] on span "Keep" at bounding box center [269, 56] width 9 height 6
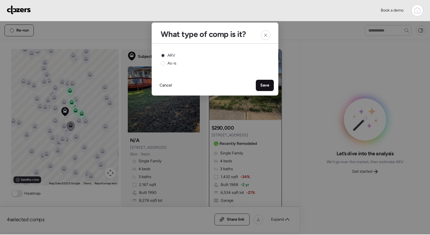
click at [265, 85] on span "Save" at bounding box center [264, 85] width 9 height 6
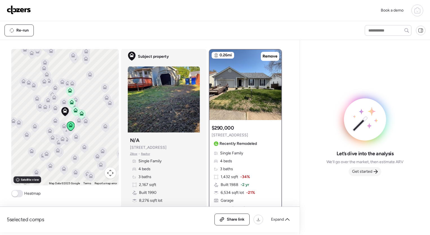
click at [368, 171] on span "Get started" at bounding box center [362, 172] width 20 height 6
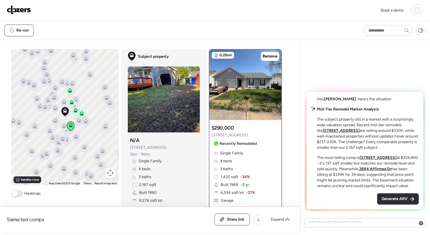
click at [321, 117] on p "The subject property sits in a market with a surprisingly wide valuation spread…" at bounding box center [368, 134] width 102 height 34
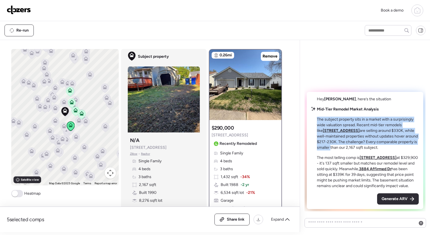
drag, startPoint x: 321, startPoint y: 112, endPoint x: 347, endPoint y: 140, distance: 38.3
click at [347, 140] on p "The subject property sits in a market with a surprisingly wide valuation spread…" at bounding box center [368, 134] width 102 height 34
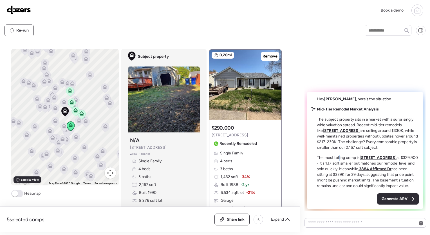
drag, startPoint x: 347, startPoint y: 140, endPoint x: 340, endPoint y: 150, distance: 12.1
click at [340, 155] on p "The most telling comp is [STREET_ADDRESS] at $329,900 - it's 137 sqft smaller b…" at bounding box center [368, 172] width 102 height 34
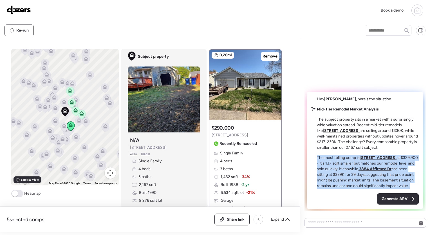
click at [340, 155] on p "The most telling comp is [STREET_ADDRESS] at $329,900 - it's 137 sqft smaller b…" at bounding box center [368, 172] width 102 height 34
drag, startPoint x: 340, startPoint y: 150, endPoint x: 338, endPoint y: 158, distance: 7.5
click at [338, 158] on p "The most telling comp is [STREET_ADDRESS] at $329,900 - it's 137 sqft smaller b…" at bounding box center [368, 172] width 102 height 34
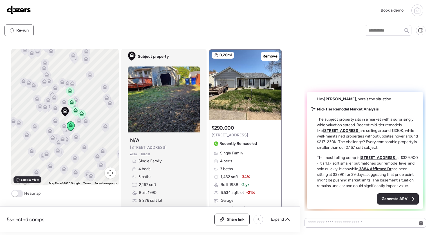
click at [420, 12] on icon at bounding box center [417, 10] width 7 height 7
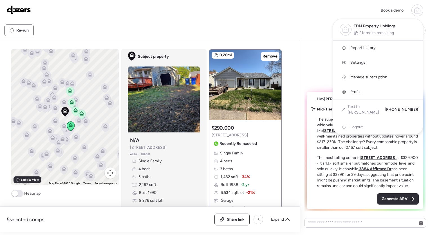
click at [420, 12] on icon at bounding box center [417, 10] width 7 height 7
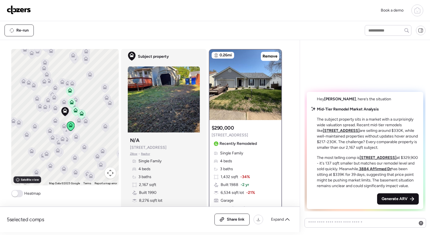
click at [399, 198] on span "Generate ARV" at bounding box center [395, 199] width 26 height 6
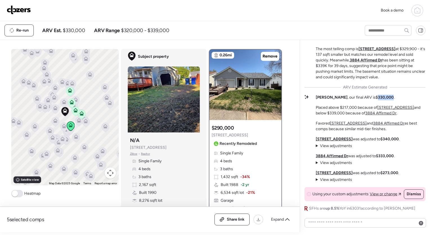
drag, startPoint x: 363, startPoint y: 95, endPoint x: 378, endPoint y: 96, distance: 15.5
click at [378, 96] on strong "$330,000" at bounding box center [385, 97] width 18 height 5
drag, startPoint x: 378, startPoint y: 96, endPoint x: 338, endPoint y: 107, distance: 41.6
click at [338, 107] on p "Placed above $217,000 because of [STREET_ADDRESS] and below $339,000 because of…" at bounding box center [371, 110] width 110 height 11
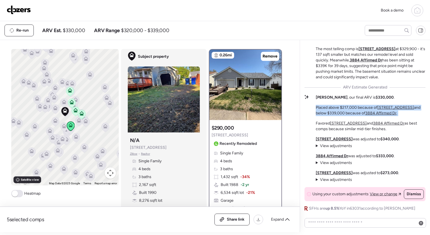
drag, startPoint x: 338, startPoint y: 107, endPoint x: 345, endPoint y: 107, distance: 6.8
click at [345, 107] on p "Placed above $217,000 because of [STREET_ADDRESS] and below $339,000 because of…" at bounding box center [371, 110] width 110 height 11
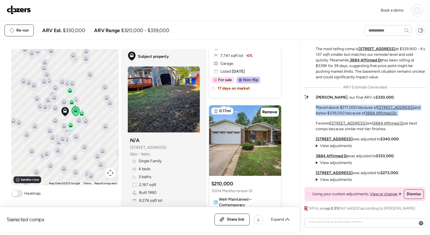
scroll to position [866, 0]
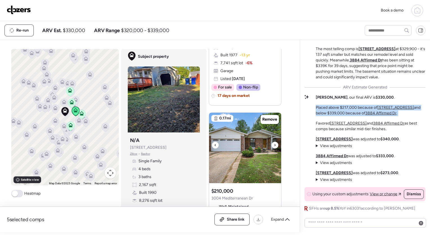
click at [253, 126] on img at bounding box center [245, 148] width 72 height 70
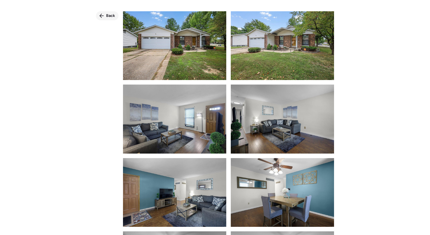
click at [104, 17] on icon at bounding box center [101, 16] width 5 height 5
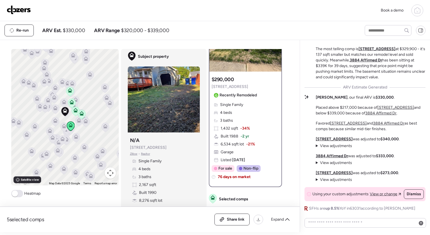
scroll to position [0, 0]
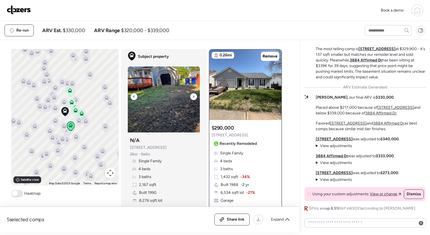
click at [193, 97] on div at bounding box center [193, 96] width 7 height 7
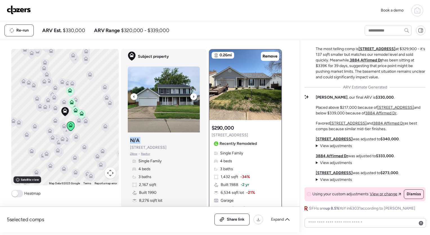
click at [193, 97] on div at bounding box center [193, 96] width 7 height 7
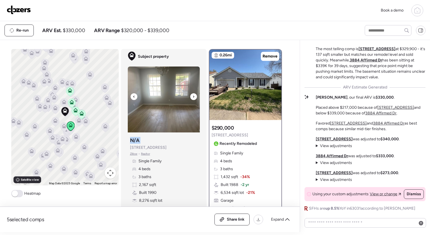
click at [193, 97] on div at bounding box center [193, 96] width 7 height 7
click at [135, 94] on img at bounding box center [164, 99] width 72 height 66
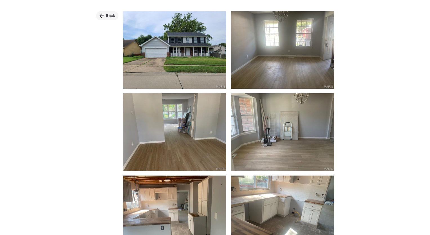
click at [110, 11] on div "Back" at bounding box center [107, 15] width 23 height 9
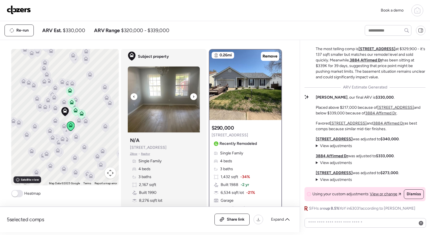
click at [133, 95] on div at bounding box center [134, 96] width 7 height 7
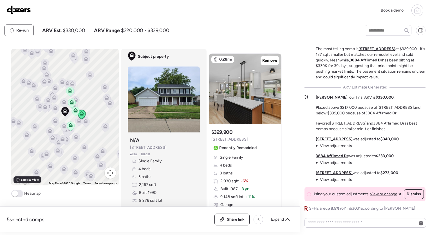
scroll to position [209, 0]
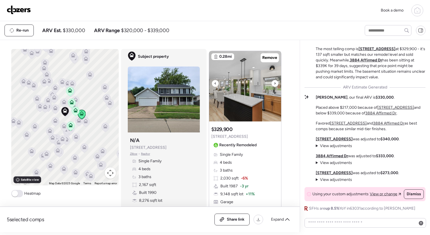
click at [274, 84] on icon at bounding box center [275, 83] width 2 height 7
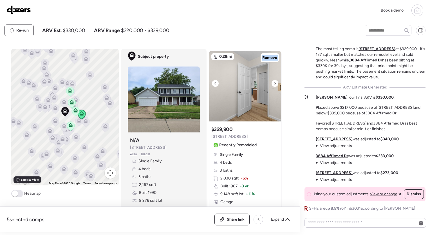
click at [274, 84] on icon at bounding box center [275, 83] width 2 height 7
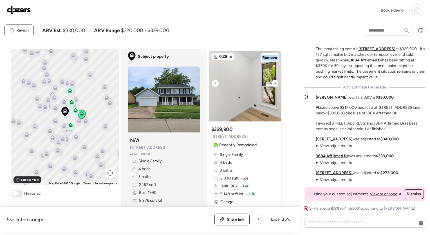
click at [274, 84] on icon at bounding box center [275, 83] width 2 height 7
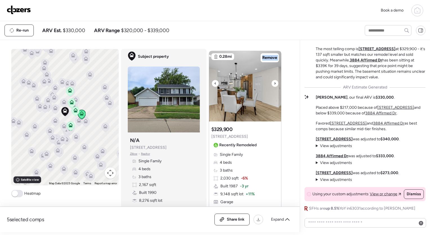
click at [274, 84] on icon at bounding box center [275, 83] width 2 height 7
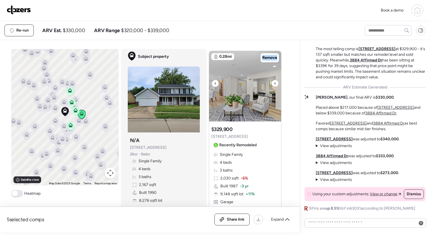
click at [274, 84] on icon at bounding box center [275, 83] width 2 height 7
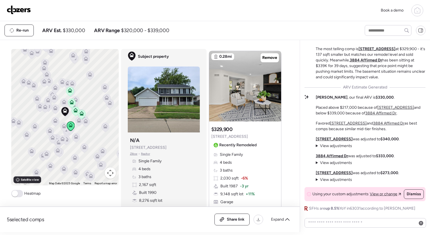
click at [293, 123] on div "5 selected comps All (5) ARV (5) As-is (0) Share link Expand Comps list To acti…" at bounding box center [149, 136] width 298 height 192
click at [17, 194] on span at bounding box center [17, 193] width 12 height 7
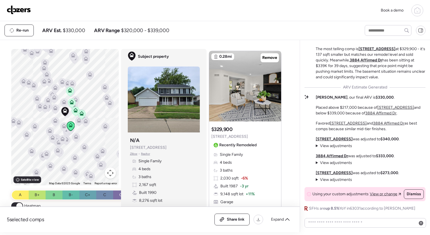
click at [204, 9] on div "Book a demo" at bounding box center [215, 11] width 417 height 12
click at [225, 28] on div "Re-run ARV Est. $330,000 ARV Range $320,000 - $339,000" at bounding box center [180, 30] width 350 height 12
click at [234, 220] on span "Share link" at bounding box center [236, 219] width 18 height 6
